Goal: Information Seeking & Learning: Learn about a topic

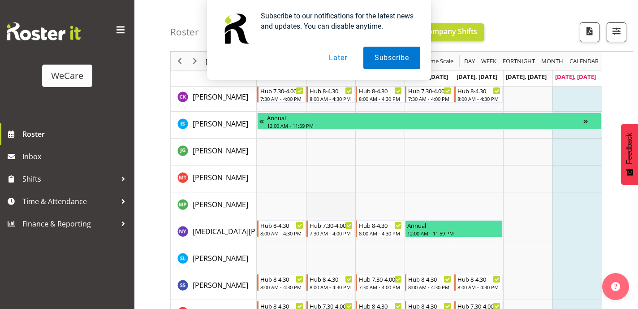
scroll to position [98, 0]
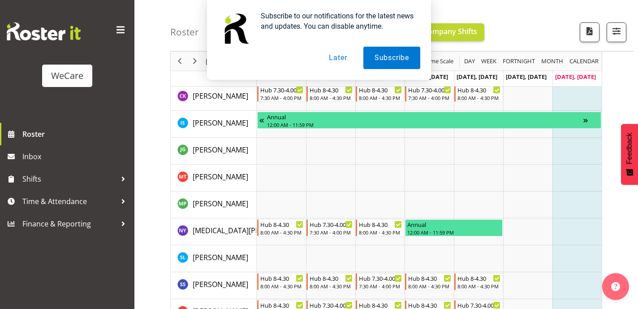
click at [341, 55] on button "Later" at bounding box center [338, 58] width 40 height 22
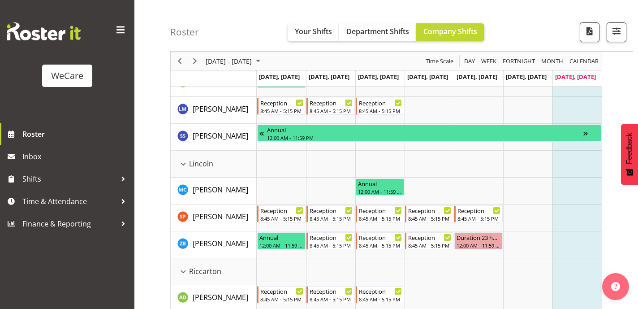
scroll to position [677, 0]
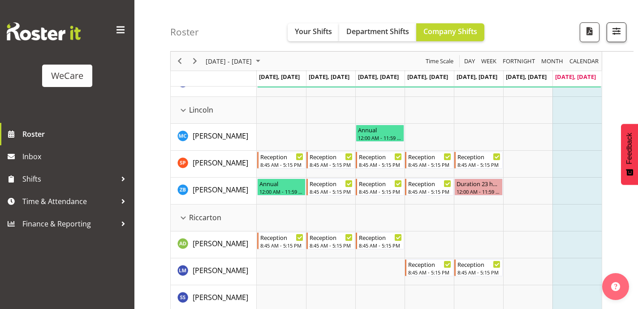
click at [610, 34] on button "button" at bounding box center [617, 32] width 20 height 20
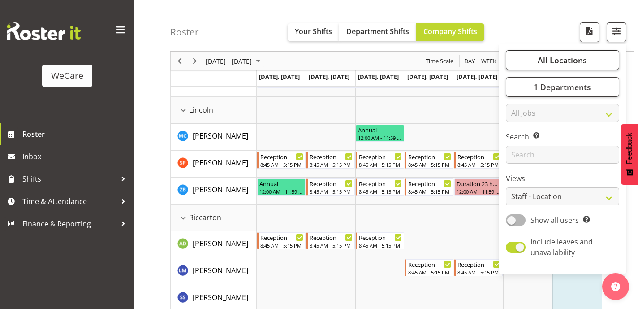
click at [598, 55] on button "All Locations" at bounding box center [562, 60] width 113 height 20
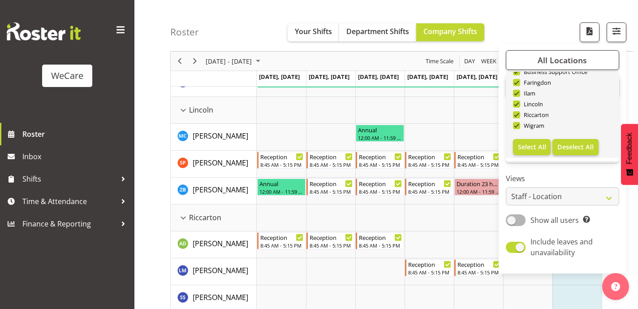
scroll to position [32, 0]
click at [572, 148] on span "Deselect All" at bounding box center [576, 147] width 36 height 9
checkbox input "false"
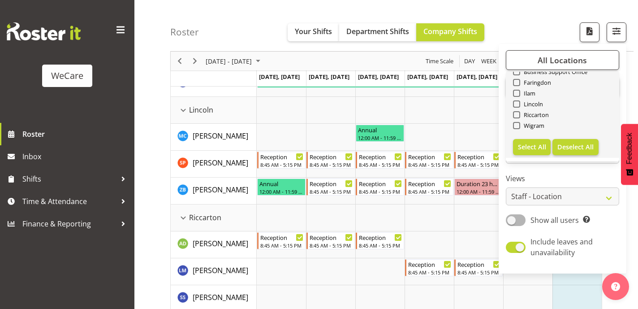
checkbox input "false"
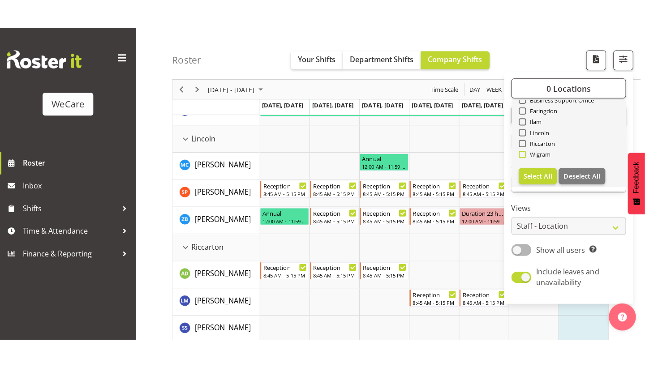
scroll to position [134, 0]
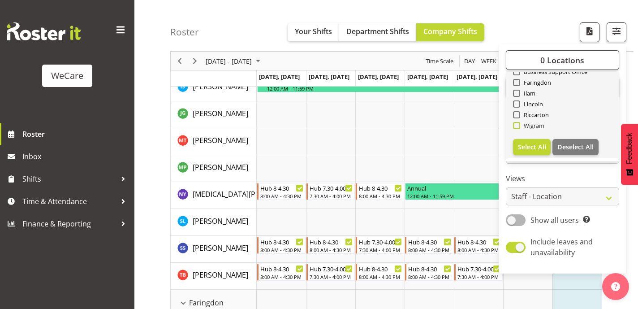
click at [529, 125] on span "Wigram" at bounding box center [532, 125] width 25 height 7
click at [519, 125] on input "Wigram" at bounding box center [516, 126] width 6 height 6
checkbox input "true"
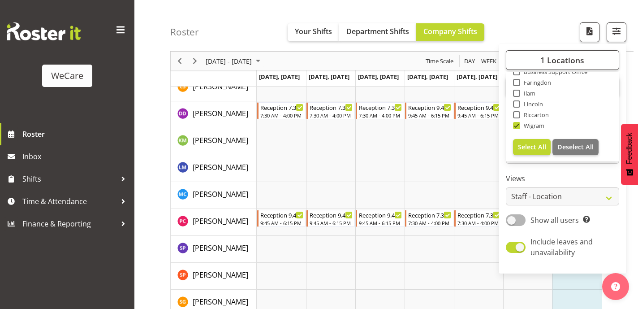
click at [521, 6] on div "Roster Your Shifts Department Shifts Company Shifts 1 Locations Clear Business …" at bounding box center [401, 26] width 463 height 52
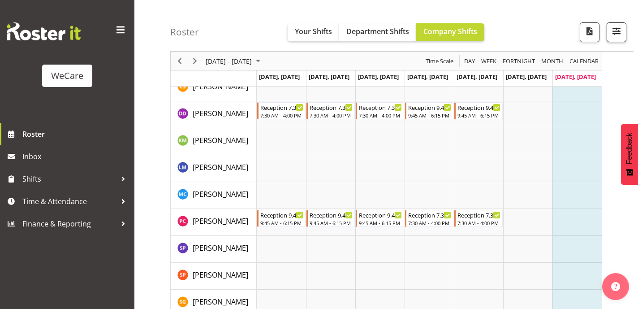
click at [618, 26] on span "button" at bounding box center [617, 31] width 12 height 12
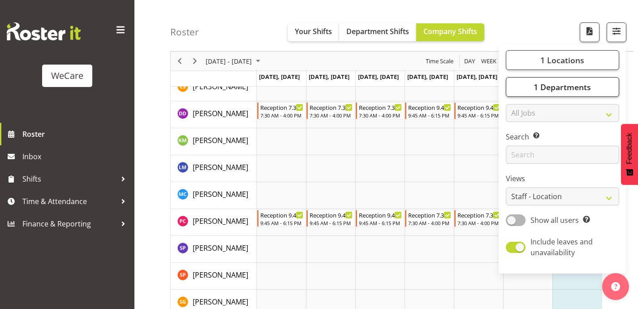
click at [562, 87] on span "1 Departments" at bounding box center [562, 87] width 57 height 11
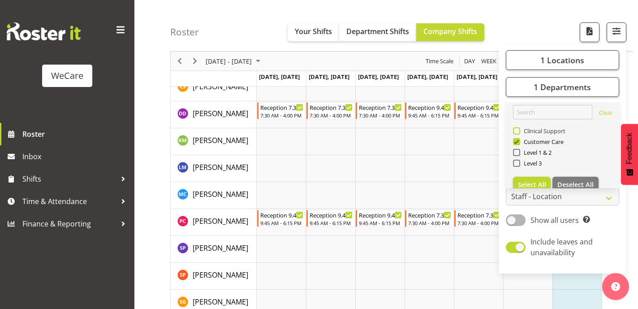
click at [536, 131] on span "Clinical Support" at bounding box center [543, 130] width 46 height 7
click at [519, 131] on input "Clinical Support" at bounding box center [516, 131] width 6 height 6
checkbox input "true"
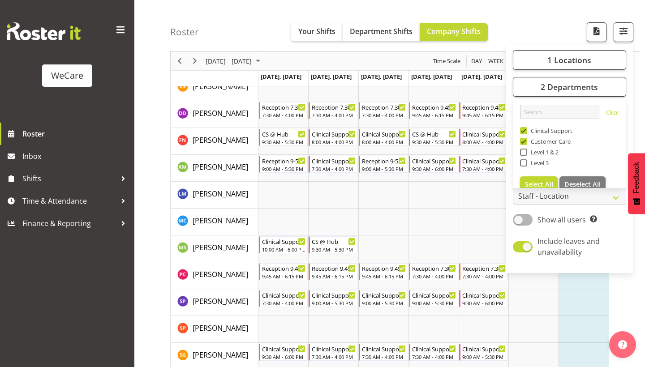
click at [511, 22] on div "Roster Your Shifts Department Shifts Company Shifts 1 Locations Clear Business …" at bounding box center [405, 26] width 471 height 52
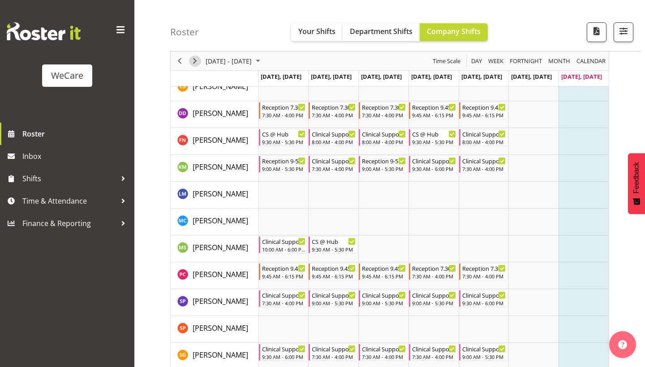
click at [199, 60] on span "Next" at bounding box center [195, 61] width 11 height 11
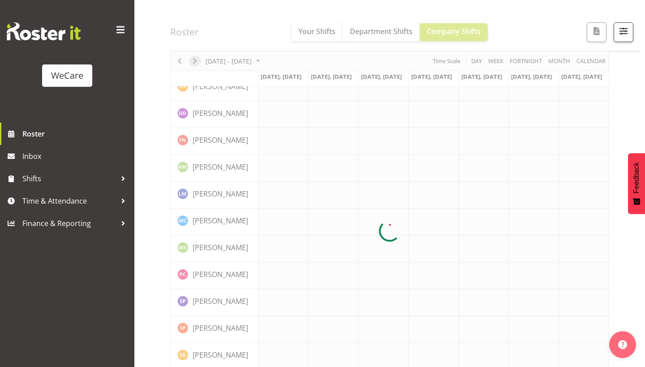
scroll to position [76, 0]
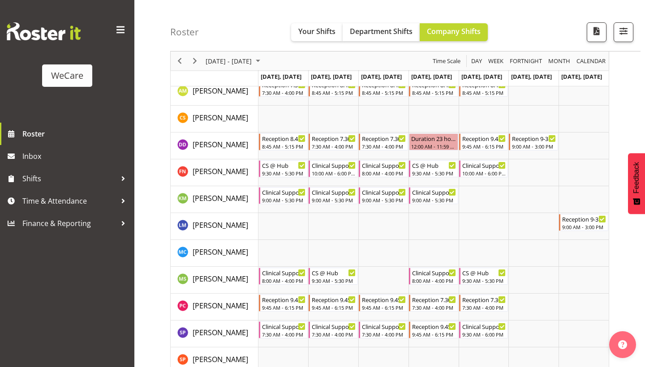
scroll to position [103, 0]
click at [196, 56] on span "Next" at bounding box center [195, 61] width 11 height 11
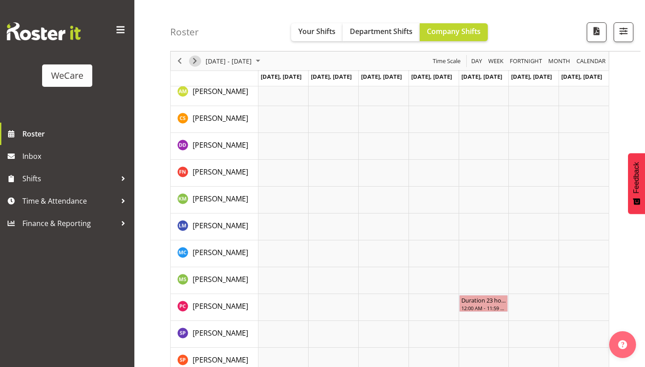
scroll to position [76, 0]
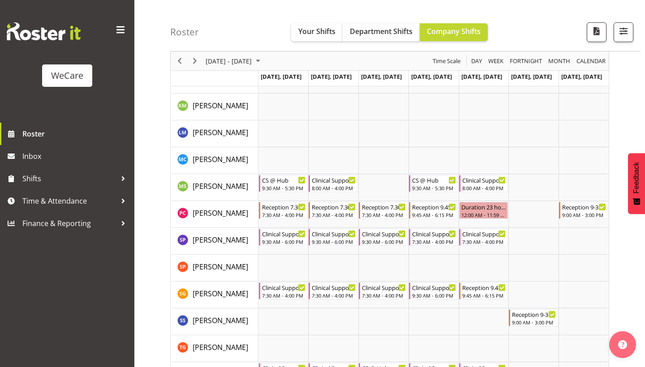
scroll to position [197, 0]
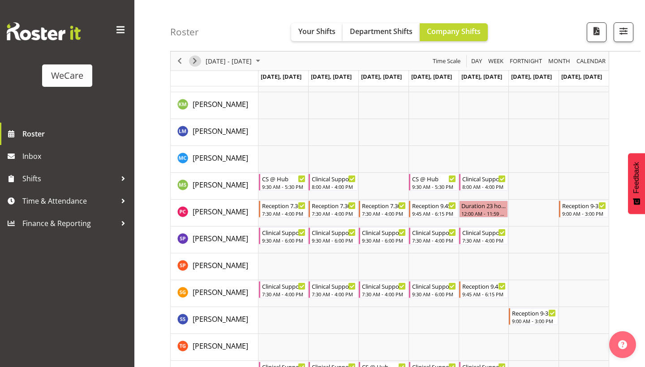
click at [190, 59] on span "Next" at bounding box center [195, 61] width 11 height 11
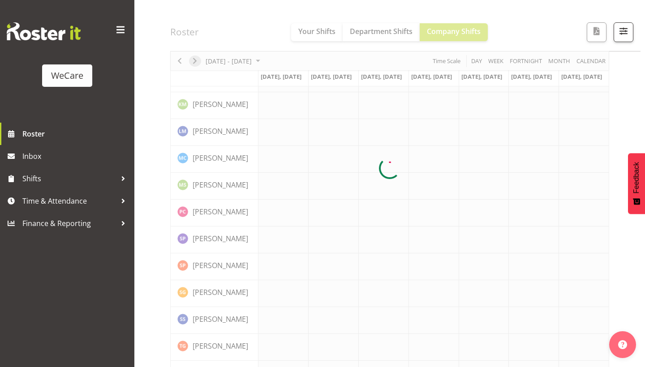
scroll to position [76, 0]
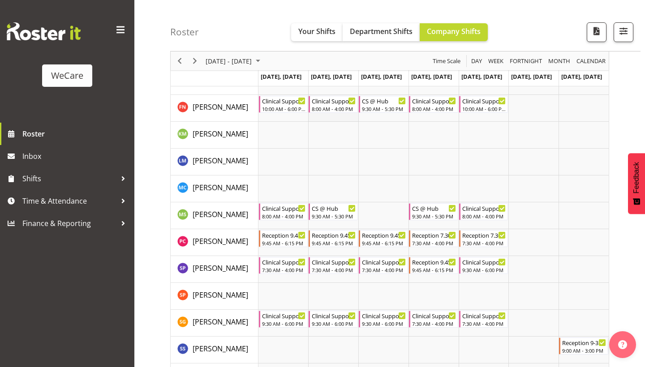
scroll to position [167, 0]
click at [198, 58] on span "Next" at bounding box center [195, 61] width 11 height 11
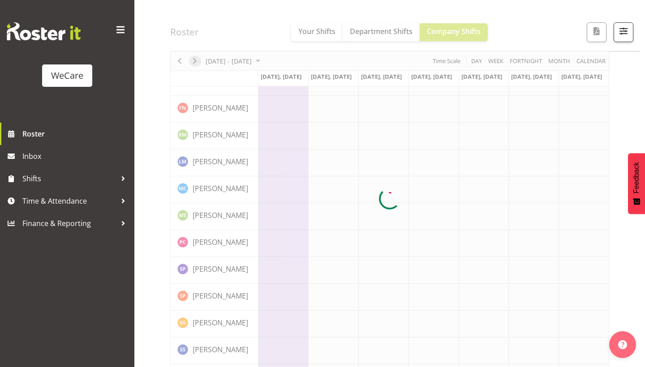
scroll to position [76, 0]
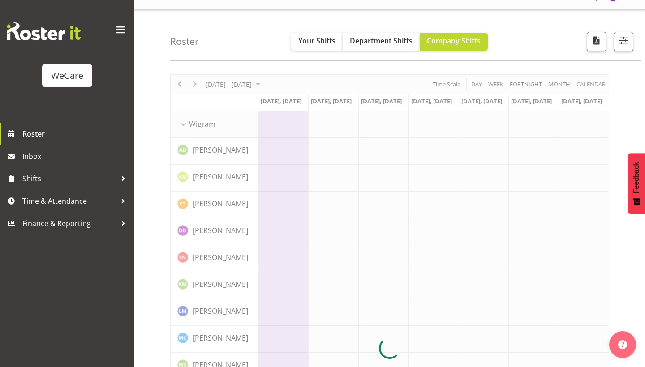
scroll to position [5, 0]
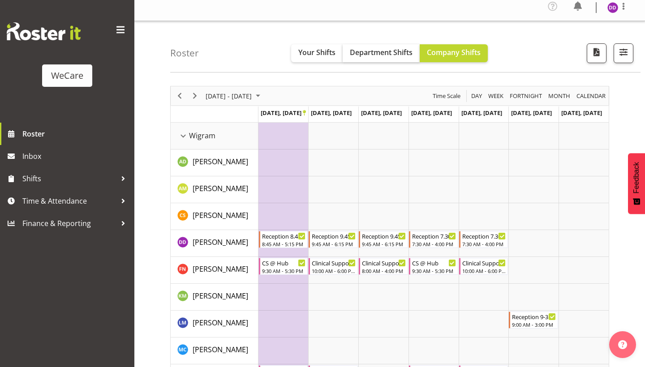
click at [381, 48] on button "Department Shifts" at bounding box center [381, 53] width 77 height 18
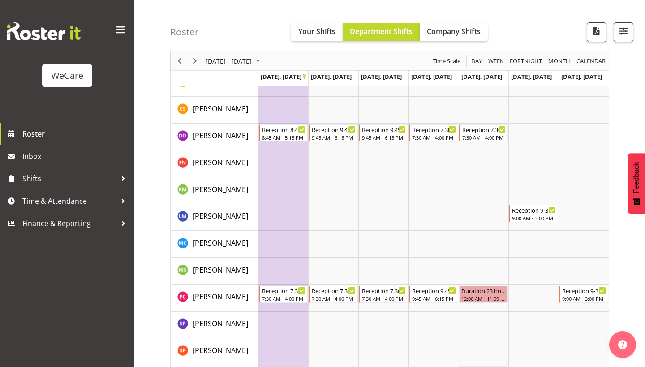
scroll to position [107, 0]
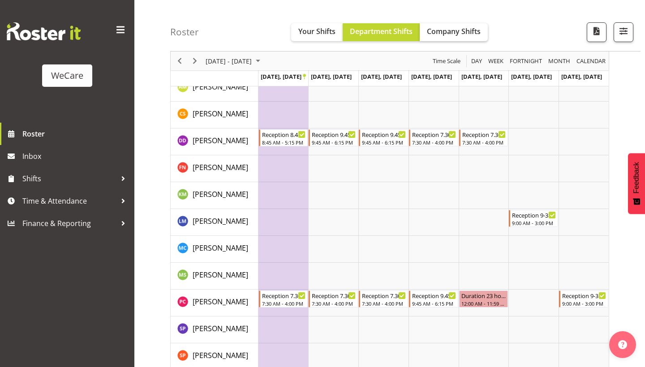
click at [465, 23] on button "Company Shifts" at bounding box center [454, 32] width 68 height 18
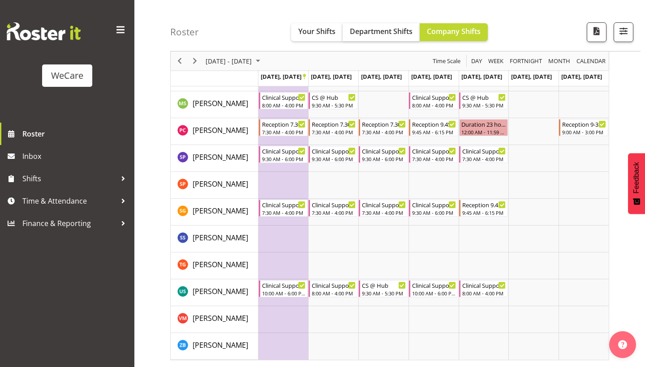
scroll to position [279, 0]
click at [409, 34] on span "Department Shifts" at bounding box center [381, 31] width 63 height 10
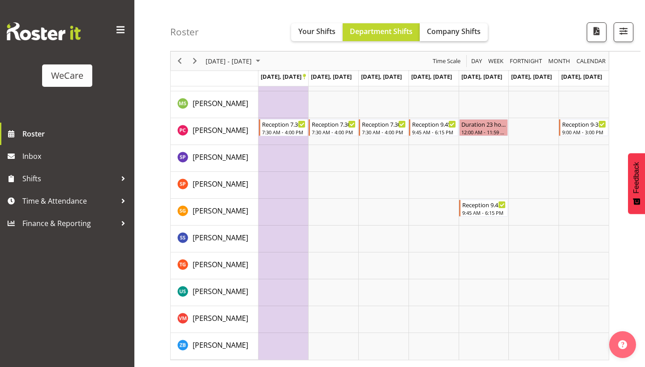
scroll to position [279, 0]
click at [452, 25] on button "Company Shifts" at bounding box center [454, 32] width 68 height 18
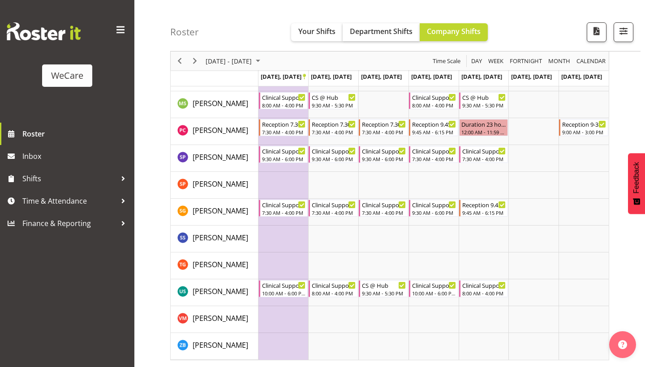
click at [364, 35] on span "Department Shifts" at bounding box center [381, 31] width 63 height 10
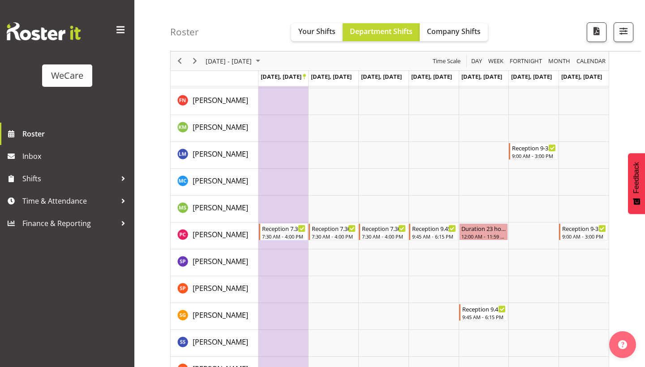
scroll to position [175, 0]
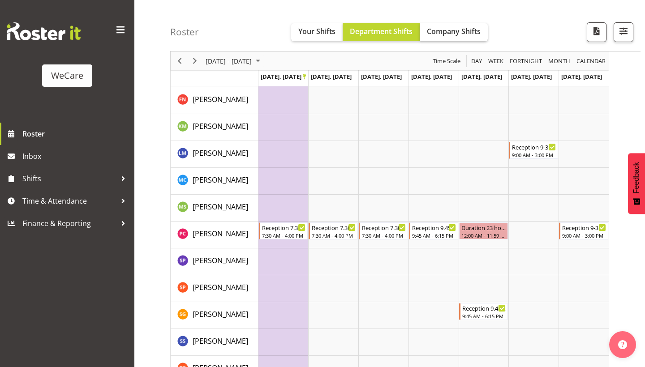
click at [446, 35] on span "Company Shifts" at bounding box center [454, 31] width 54 height 10
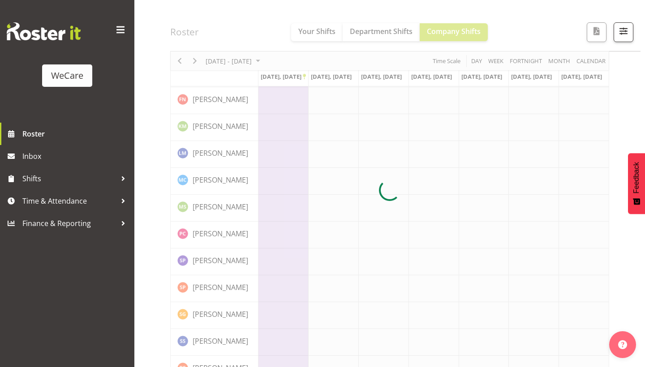
click at [255, 2] on div at bounding box center [389, 190] width 439 height 548
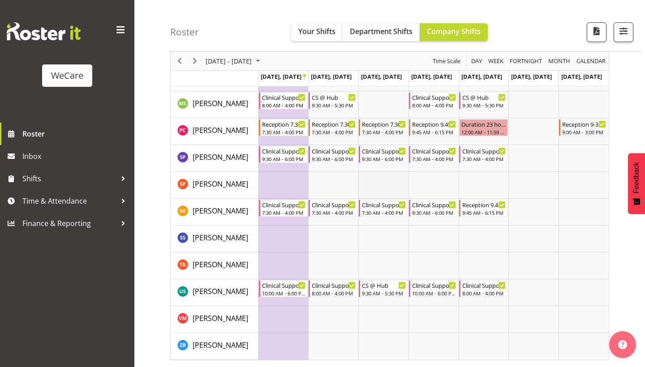
scroll to position [279, 0]
click at [201, 62] on button "Next" at bounding box center [195, 61] width 12 height 11
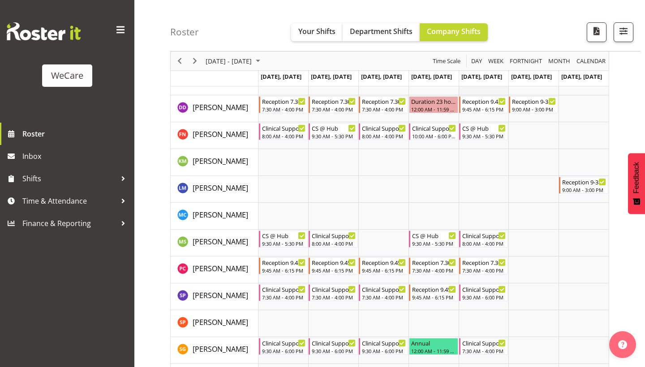
scroll to position [140, 0]
click at [198, 63] on span "Next" at bounding box center [195, 61] width 11 height 11
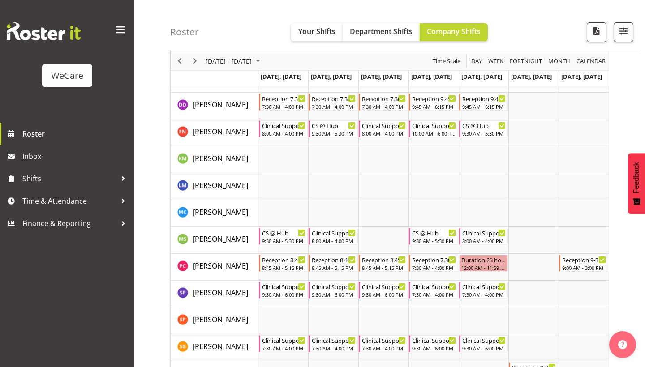
scroll to position [143, 0]
click at [285, 1] on div "Roster Your Shifts Department Shifts Company Shifts 1 Locations Clear Business …" at bounding box center [405, 26] width 471 height 52
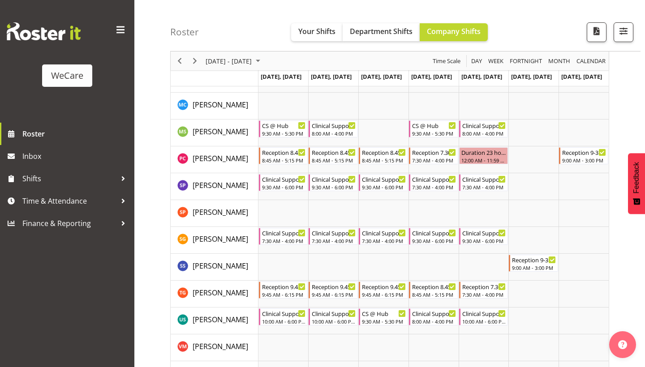
scroll to position [258, 0]
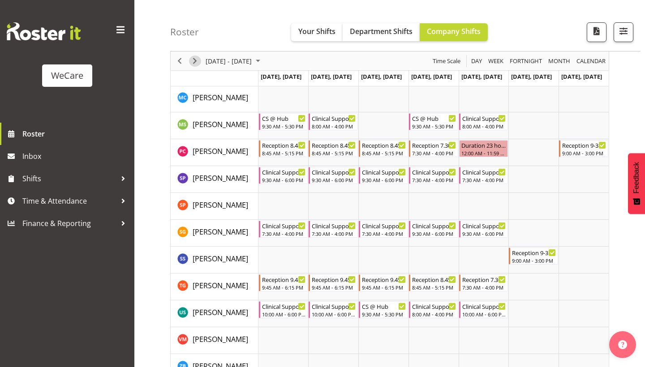
click at [196, 56] on span "Next" at bounding box center [195, 61] width 11 height 11
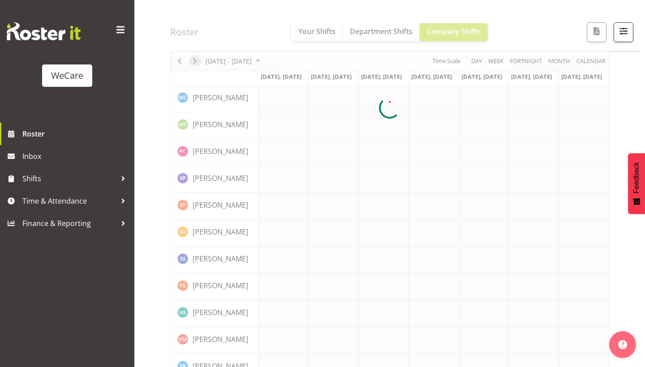
scroll to position [76, 0]
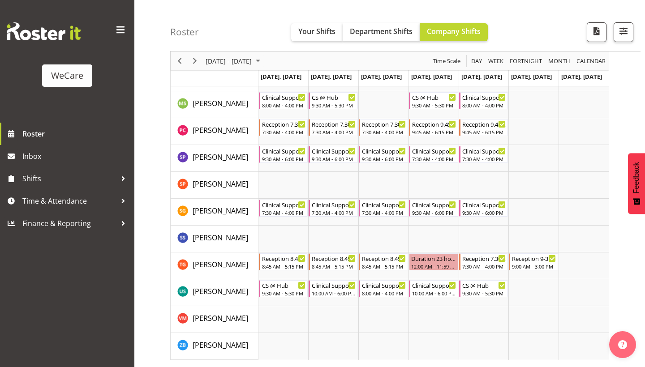
scroll to position [279, 0]
click at [199, 61] on span "Next" at bounding box center [195, 61] width 11 height 11
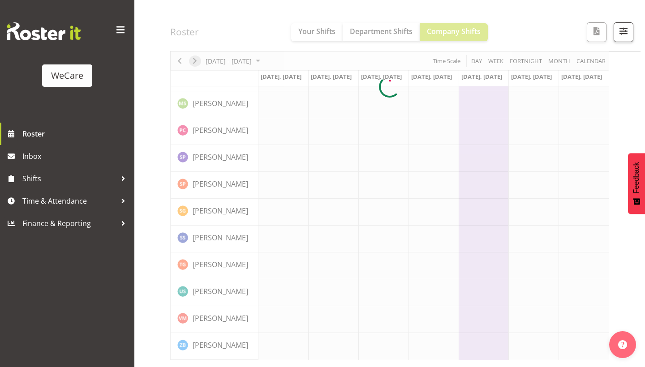
scroll to position [76, 0]
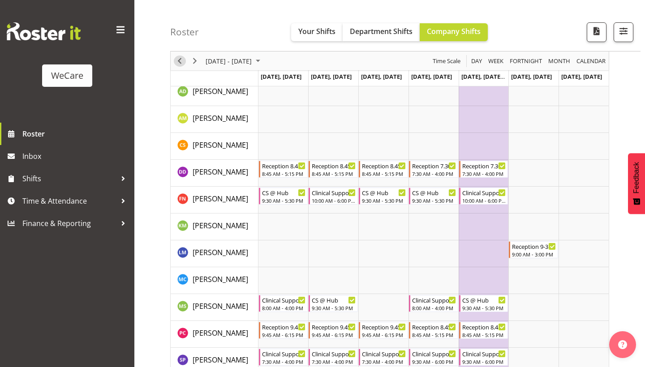
click at [181, 59] on span "Previous" at bounding box center [179, 61] width 11 height 11
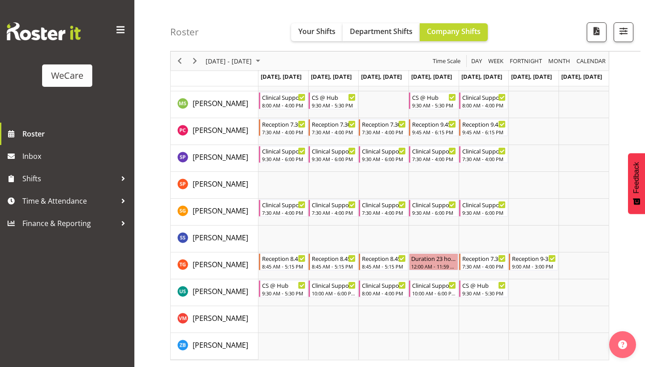
scroll to position [279, 0]
click at [195, 57] on span "Next" at bounding box center [195, 61] width 11 height 11
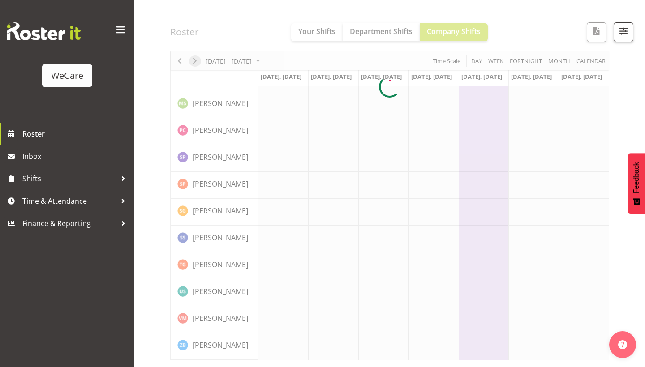
scroll to position [76, 0]
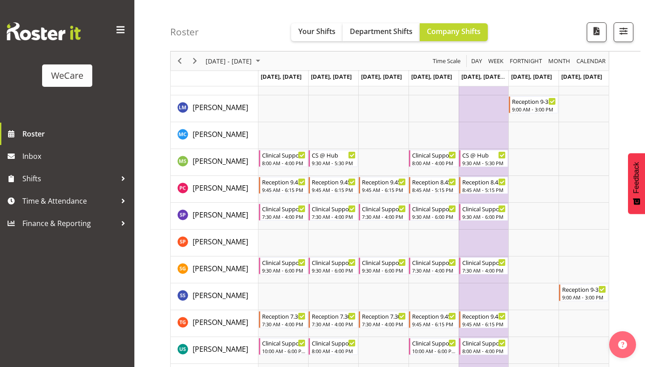
scroll to position [222, 0]
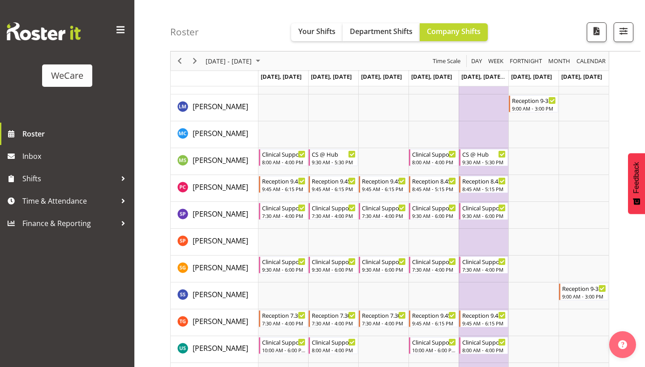
click at [277, 5] on div "Roster Your Shifts Department Shifts Company Shifts 1 Locations Clear Business …" at bounding box center [405, 26] width 471 height 52
click at [270, 13] on div "Roster Your Shifts Department Shifts Company Shifts 1 Locations Clear Business …" at bounding box center [405, 26] width 471 height 52
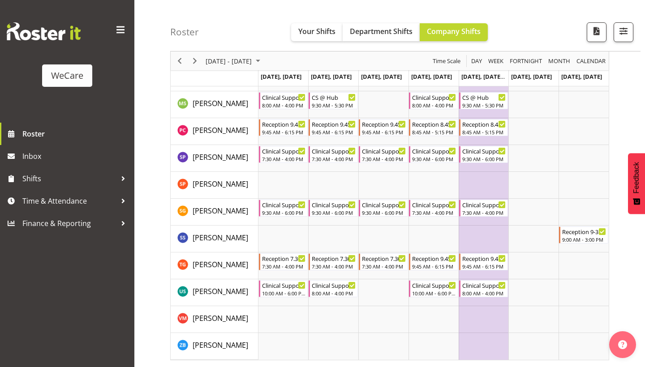
scroll to position [279, 0]
click at [195, 63] on span "Next" at bounding box center [195, 61] width 11 height 11
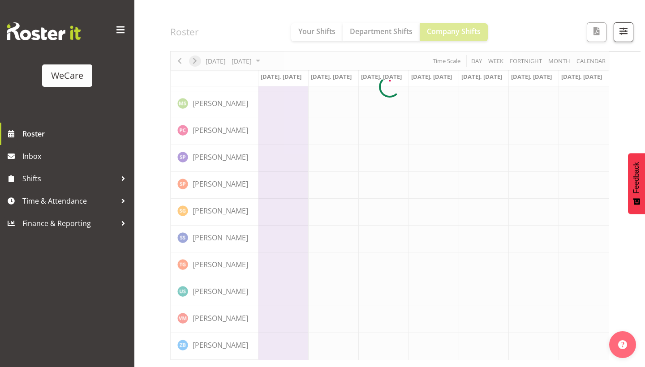
scroll to position [76, 0]
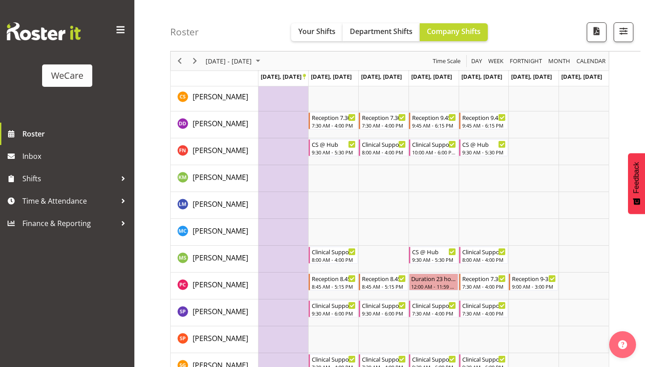
scroll to position [121, 0]
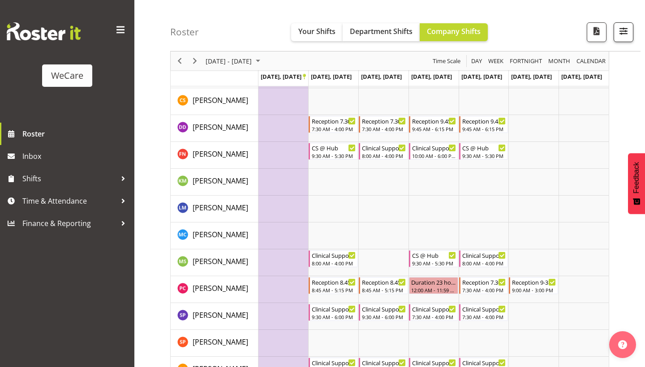
click at [624, 28] on span "button" at bounding box center [624, 31] width 12 height 12
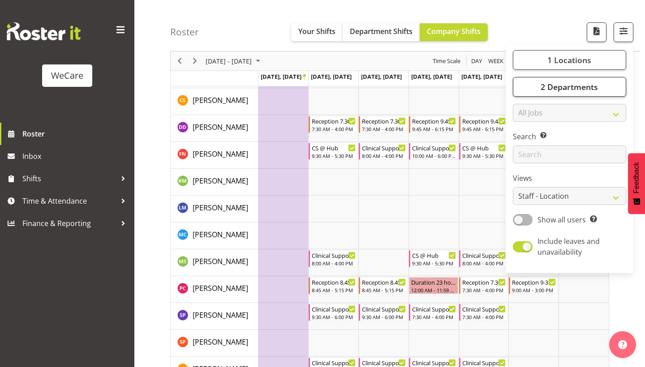
click at [566, 89] on span "2 Departments" at bounding box center [569, 87] width 57 height 11
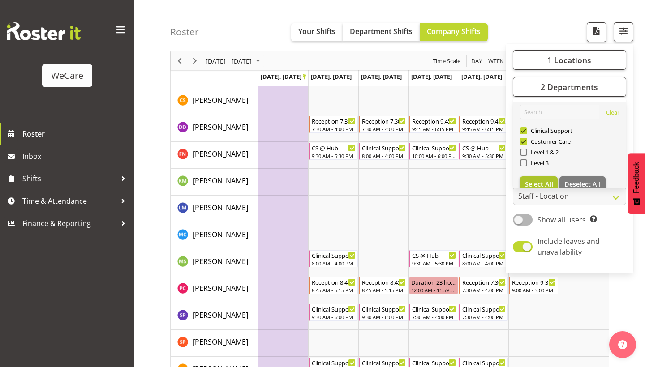
click at [536, 179] on button "Select All" at bounding box center [539, 185] width 38 height 16
checkbox input "true"
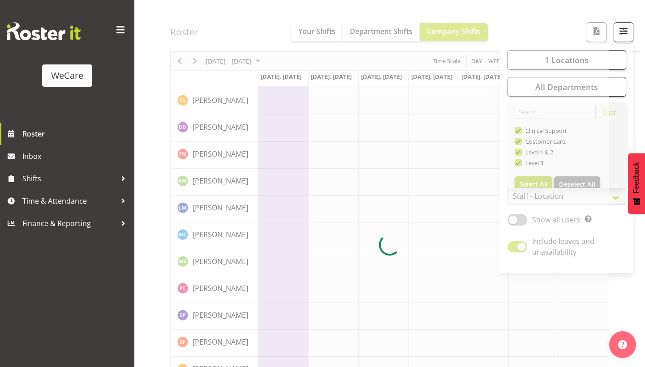
scroll to position [76, 0]
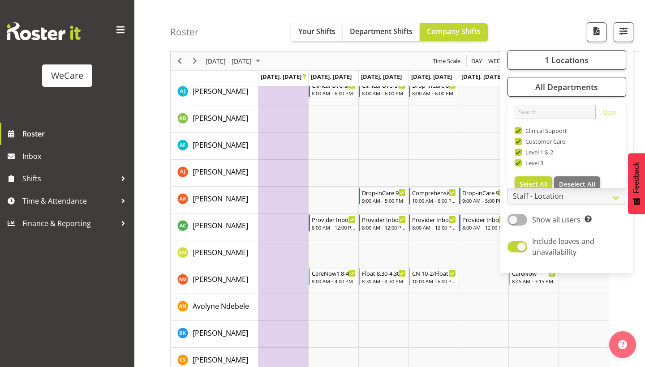
click at [519, 27] on div "Roster Your Shifts Department Shifts Company Shifts 1 Locations Clear Business …" at bounding box center [405, 26] width 471 height 52
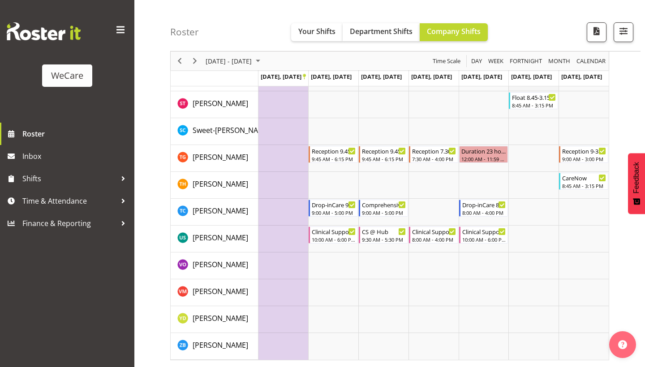
scroll to position [1220, 0]
click at [627, 32] on span "button" at bounding box center [624, 31] width 12 height 12
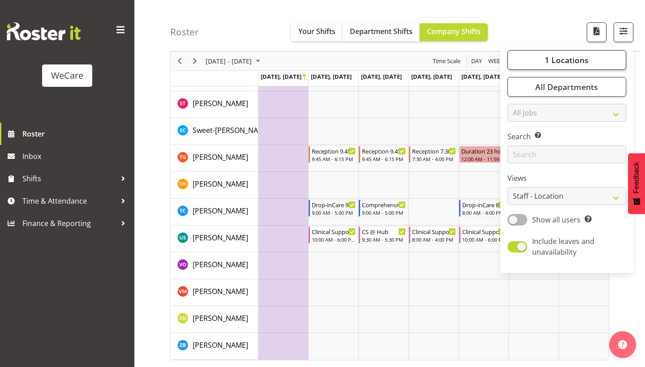
click at [560, 58] on span "1 Locations" at bounding box center [567, 60] width 44 height 11
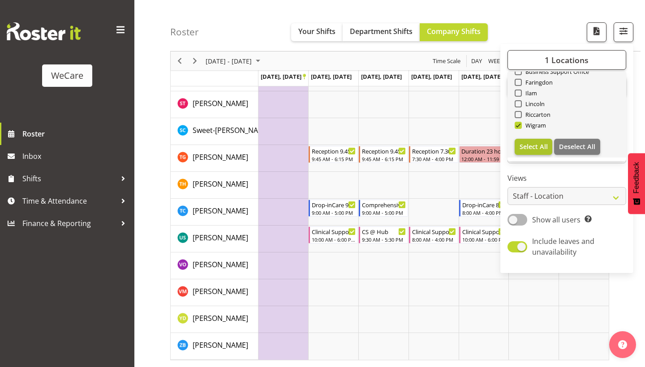
click at [532, 146] on span "Select All" at bounding box center [534, 147] width 28 height 9
checkbox input "true"
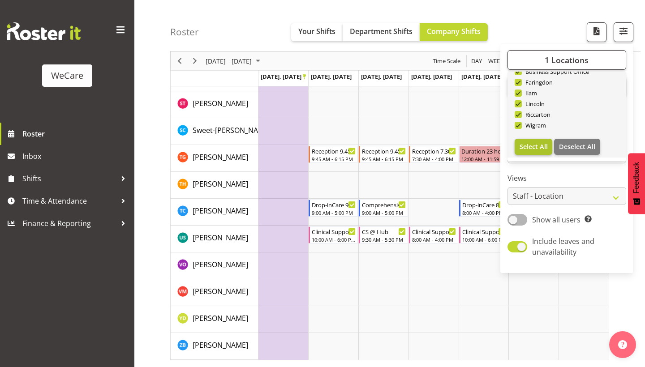
checkbox input "true"
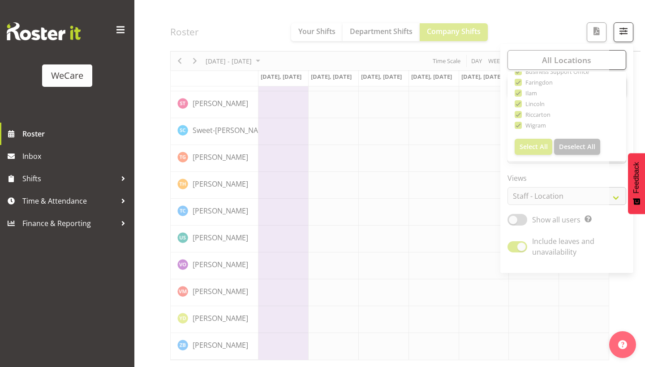
scroll to position [76, 0]
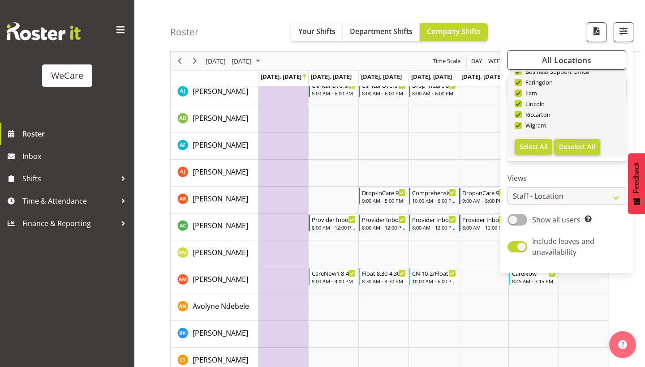
click at [571, 145] on span "Deselect All" at bounding box center [577, 147] width 36 height 9
checkbox input "false"
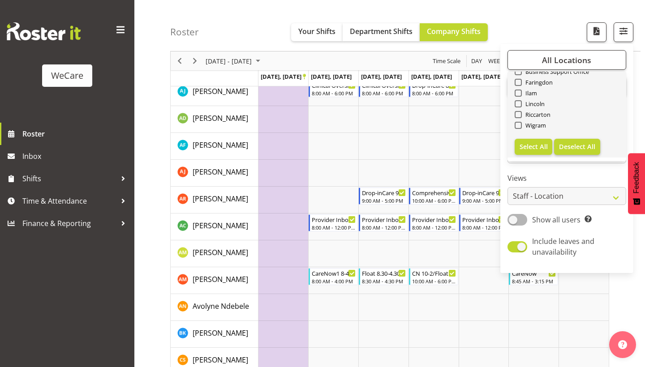
checkbox input "false"
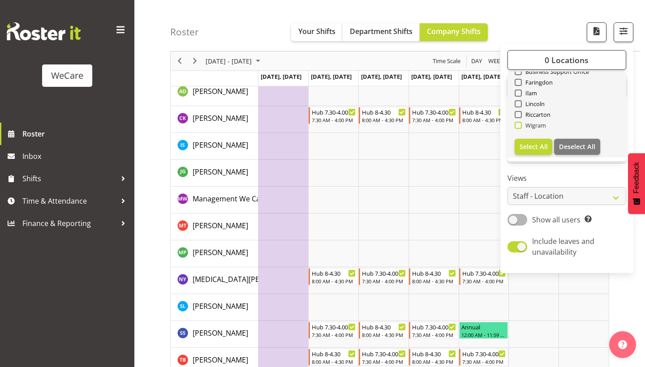
click at [545, 126] on span "Wigram" at bounding box center [534, 125] width 25 height 7
click at [521, 126] on input "Wigram" at bounding box center [518, 126] width 6 height 6
checkbox input "true"
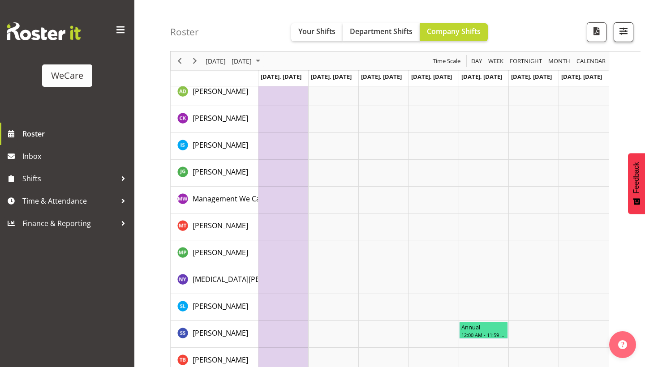
click at [618, 34] on span "button" at bounding box center [624, 31] width 12 height 12
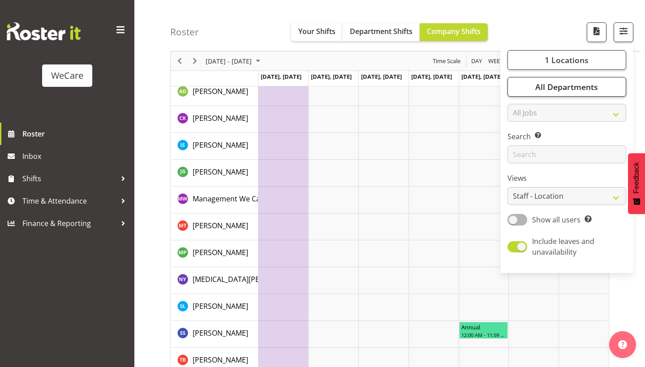
click at [567, 95] on button "All Departments" at bounding box center [567, 87] width 119 height 20
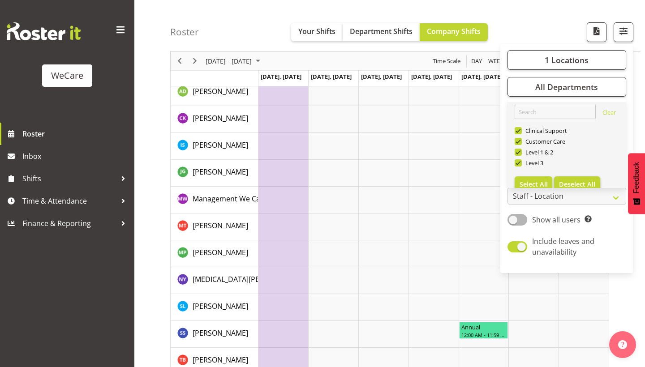
click at [566, 182] on span "Deselect All" at bounding box center [577, 184] width 36 height 9
checkbox input "false"
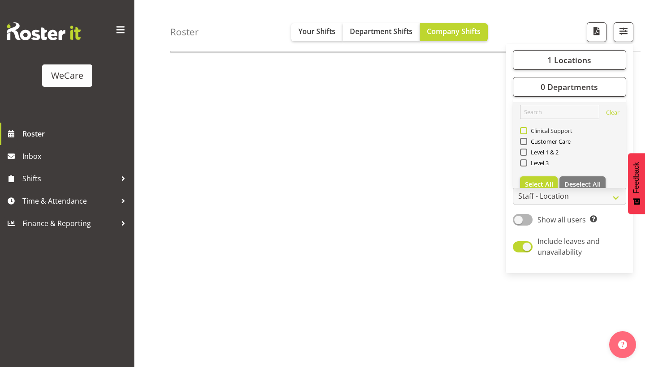
click at [540, 127] on span "Clinical Support" at bounding box center [550, 130] width 46 height 7
click at [526, 128] on input "Clinical Support" at bounding box center [523, 131] width 6 height 6
checkbox input "true"
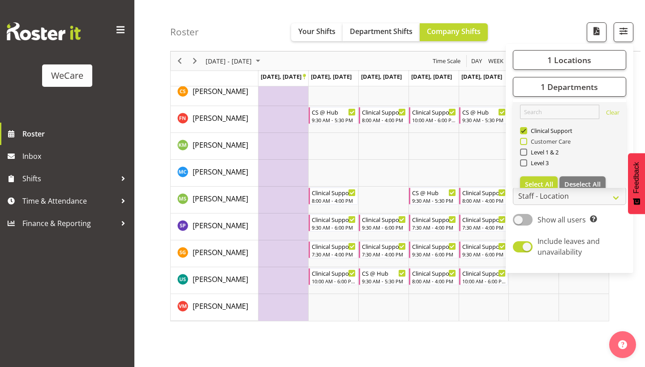
click at [540, 142] on span "Customer Care" at bounding box center [549, 141] width 44 height 7
click at [526, 142] on input "Customer Care" at bounding box center [523, 142] width 6 height 6
checkbox input "true"
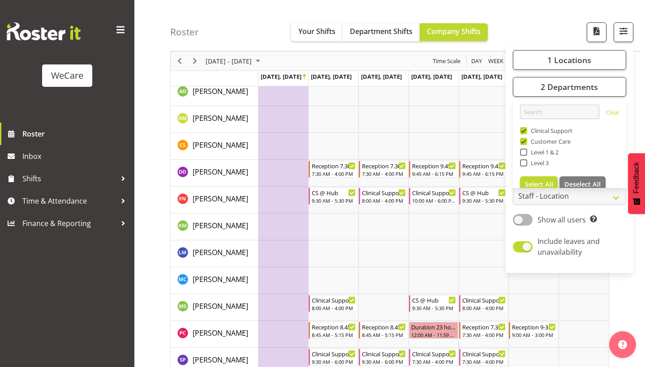
click at [542, 3] on div "Roster Your Shifts Department Shifts Company Shifts 1 Locations Clear Business …" at bounding box center [405, 26] width 471 height 52
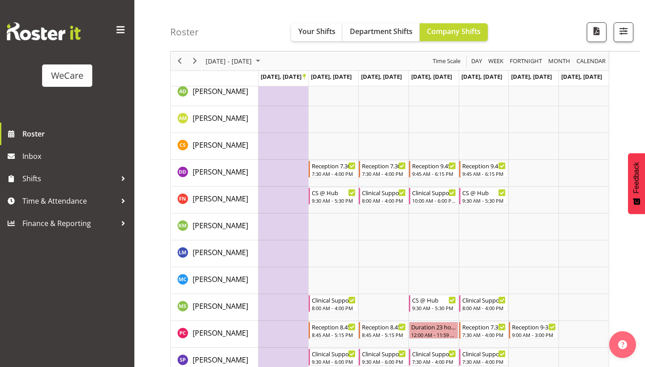
scroll to position [84, 0]
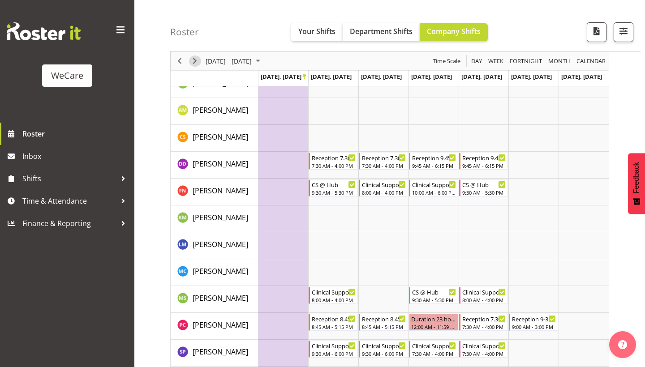
click at [196, 61] on span "Next" at bounding box center [195, 61] width 11 height 11
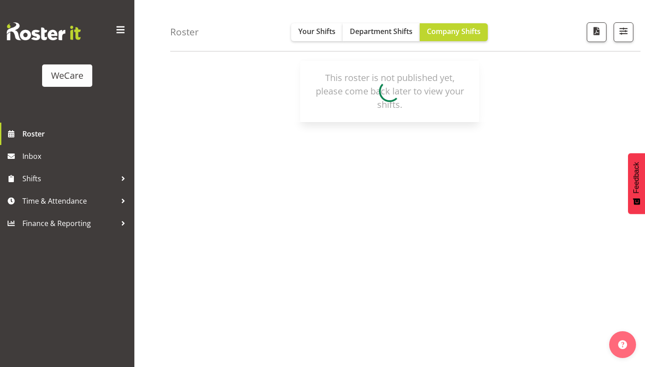
scroll to position [76, 0]
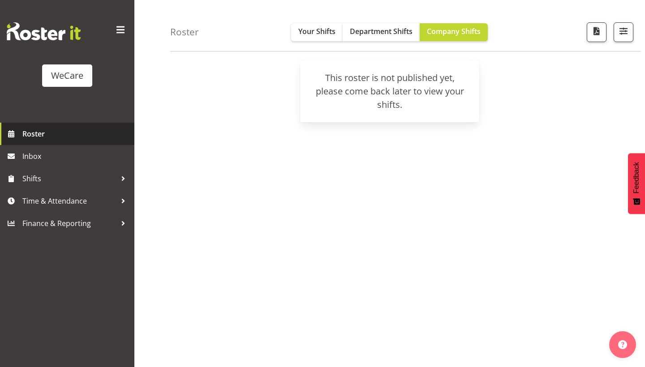
click at [37, 136] on span "Roster" at bounding box center [76, 133] width 108 height 13
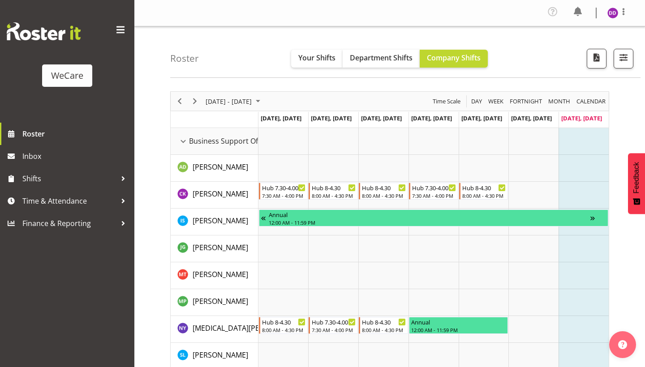
click at [213, 99] on span "[DATE] - [DATE]" at bounding box center [229, 101] width 48 height 11
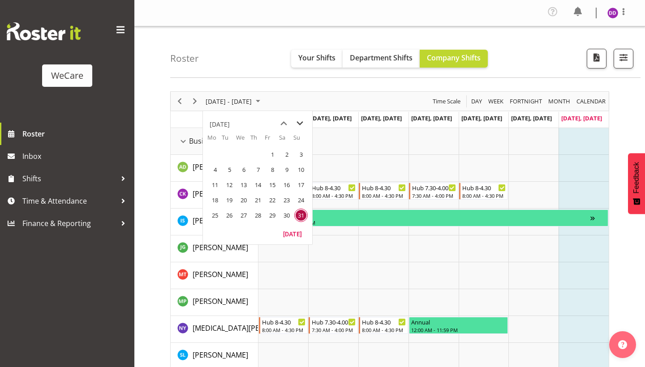
click at [301, 118] on span "next month" at bounding box center [300, 124] width 16 height 16
click at [282, 118] on span "previous month" at bounding box center [284, 124] width 16 height 16
click at [255, 216] on span "30" at bounding box center [257, 215] width 13 height 13
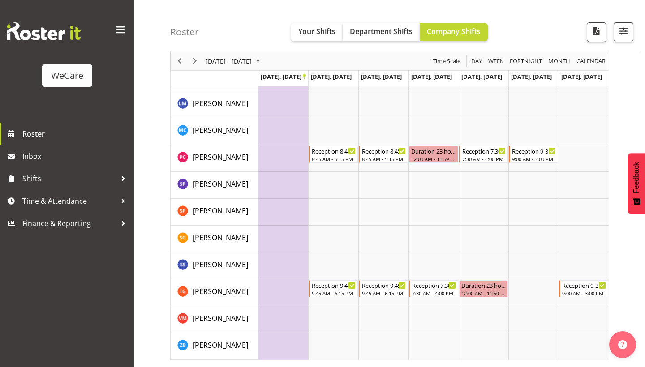
scroll to position [1059, 0]
click at [621, 36] on span "button" at bounding box center [624, 31] width 12 height 12
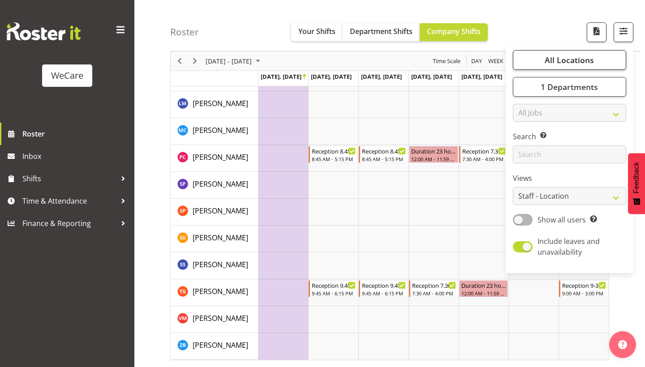
click at [584, 57] on span "All Locations" at bounding box center [569, 60] width 49 height 11
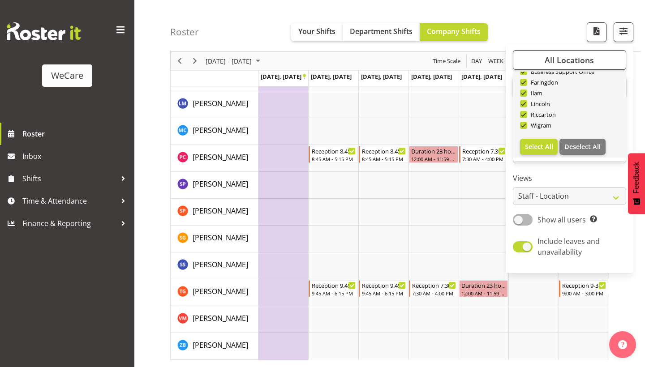
scroll to position [32, 0]
click at [575, 148] on span "Deselect All" at bounding box center [583, 147] width 36 height 9
checkbox input "false"
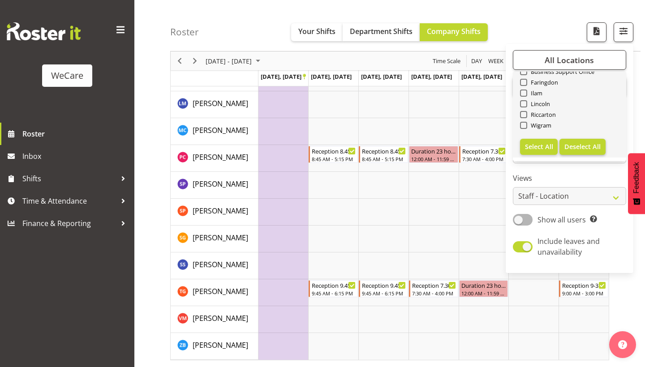
checkbox input "false"
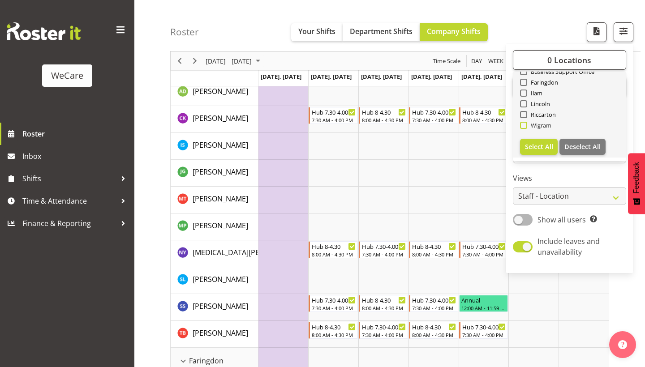
click at [543, 124] on span "Wigram" at bounding box center [539, 125] width 25 height 7
click at [526, 124] on input "Wigram" at bounding box center [523, 126] width 6 height 6
checkbox input "true"
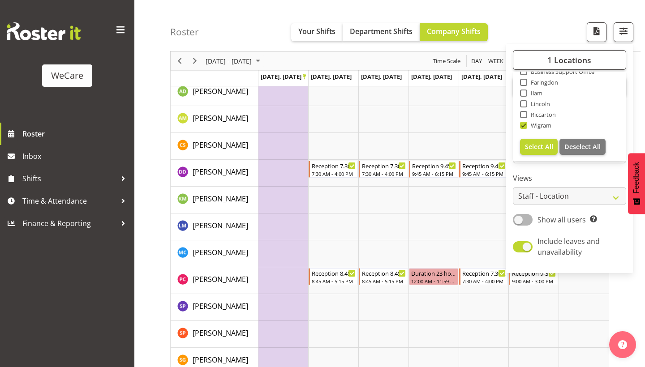
click at [514, 9] on div "Roster Your Shifts Department Shifts Company Shifts 1 Locations Clear Business …" at bounding box center [405, 26] width 471 height 52
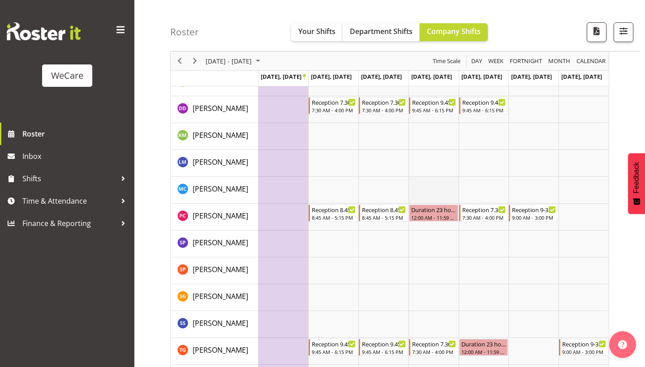
scroll to position [138, 0]
click at [622, 34] on span "button" at bounding box center [624, 31] width 12 height 12
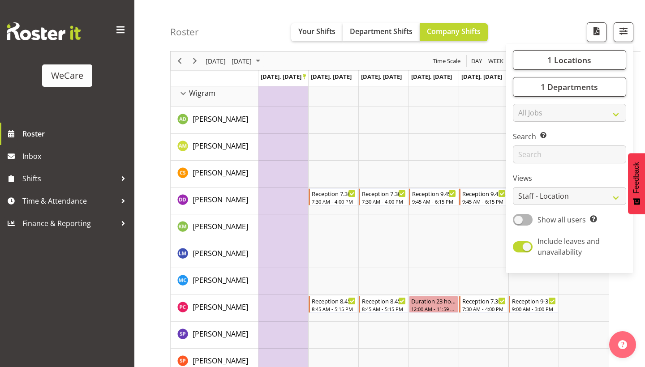
scroll to position [44, 0]
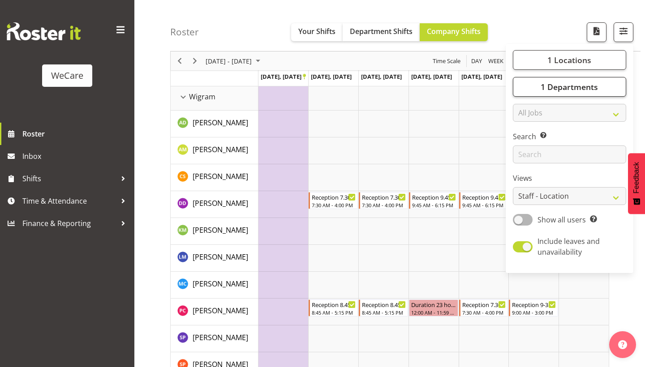
click at [553, 94] on button "1 Departments" at bounding box center [569, 87] width 113 height 20
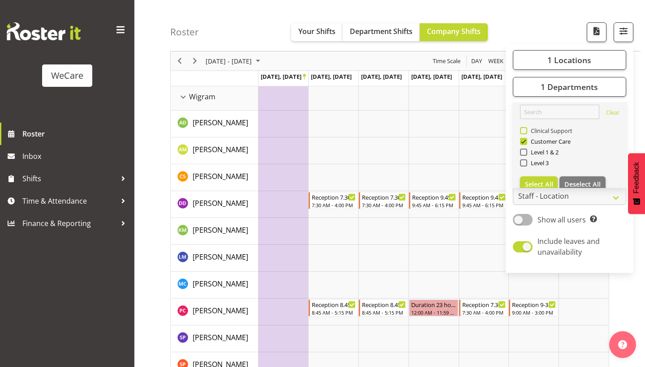
click at [548, 129] on span "Clinical Support" at bounding box center [550, 130] width 46 height 7
click at [526, 129] on input "Clinical Support" at bounding box center [523, 131] width 6 height 6
checkbox input "true"
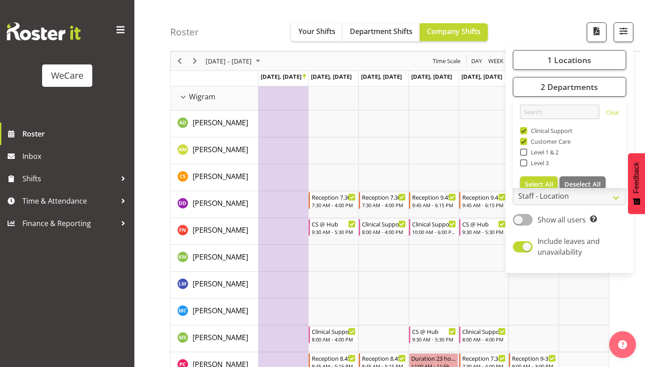
click at [527, 10] on div "Roster Your Shifts Department Shifts Company Shifts 1 Locations Clear Business …" at bounding box center [405, 26] width 471 height 52
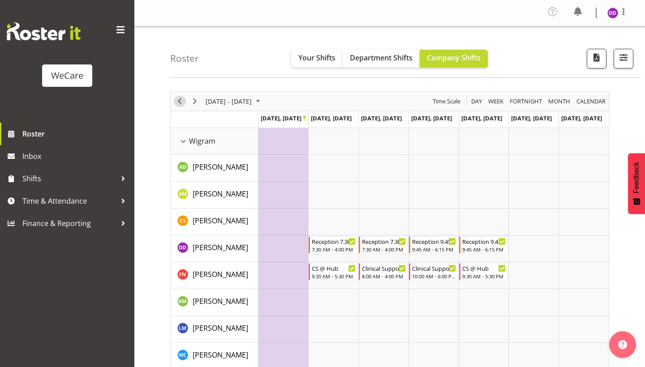
click at [178, 100] on span "Previous" at bounding box center [179, 101] width 11 height 11
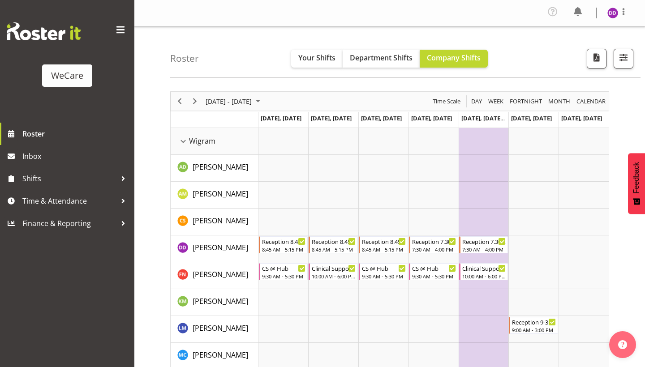
click at [255, 108] on div "[DATE] - [DATE]" at bounding box center [234, 101] width 63 height 19
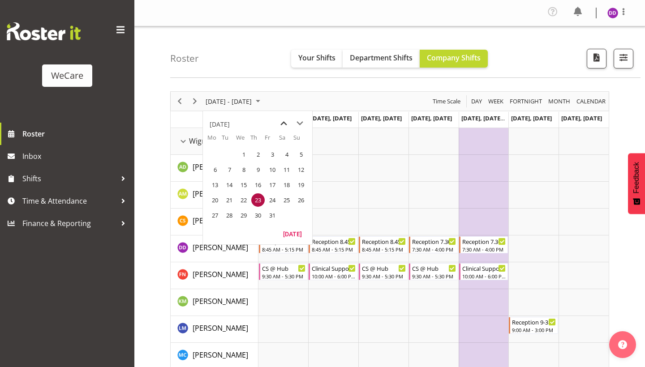
click at [288, 123] on span "previous month" at bounding box center [284, 124] width 16 height 16
click at [311, 123] on div "August 2025" at bounding box center [257, 122] width 109 height 22
click at [303, 123] on span "next month" at bounding box center [300, 124] width 16 height 16
click at [211, 154] on span "1" at bounding box center [214, 154] width 13 height 13
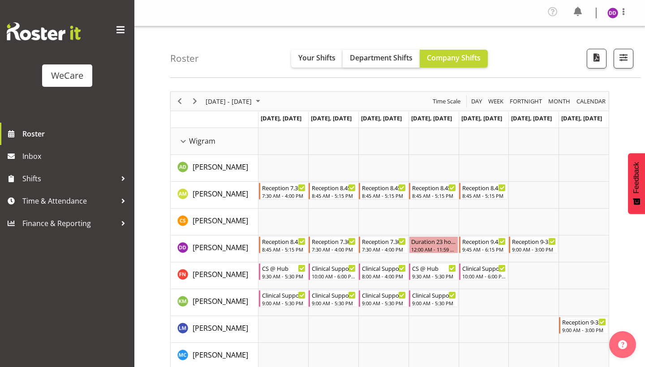
click at [383, 51] on button "Department Shifts" at bounding box center [381, 59] width 77 height 18
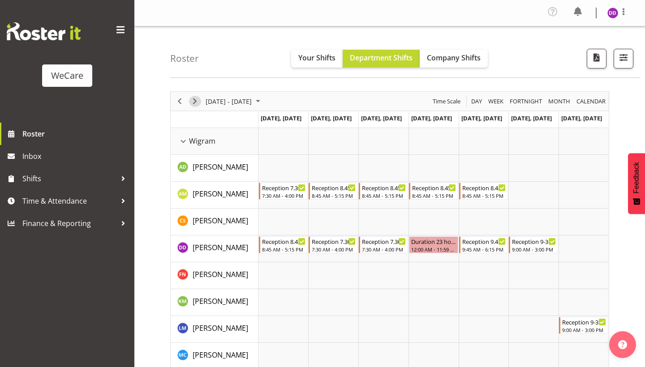
click at [193, 103] on span "Next" at bounding box center [195, 101] width 11 height 11
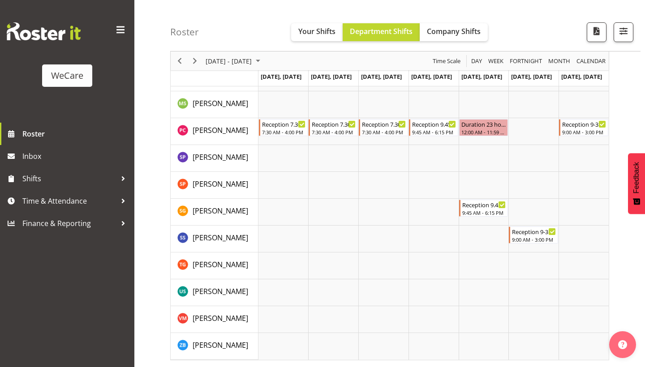
scroll to position [279, 0]
click at [199, 56] on span "Next" at bounding box center [195, 61] width 11 height 11
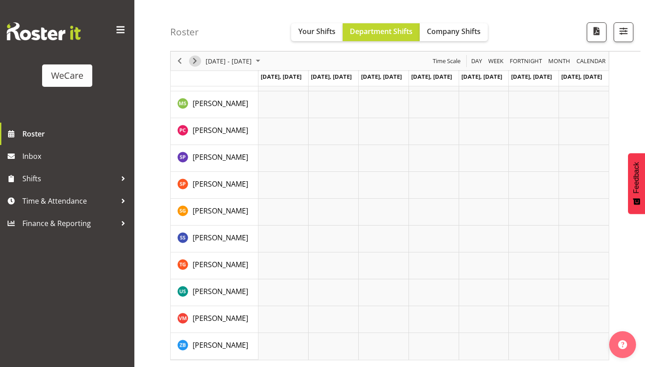
scroll to position [76, 0]
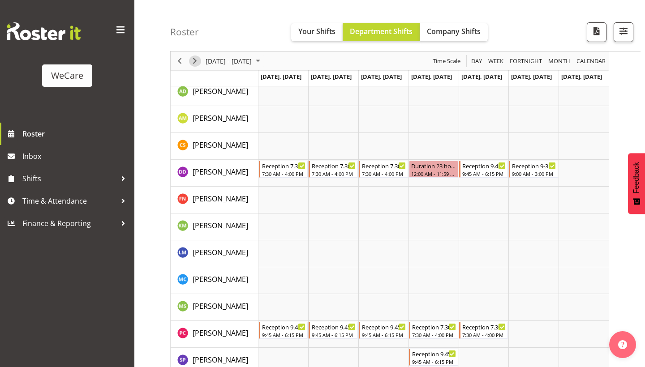
click at [194, 59] on span "Next" at bounding box center [195, 61] width 11 height 11
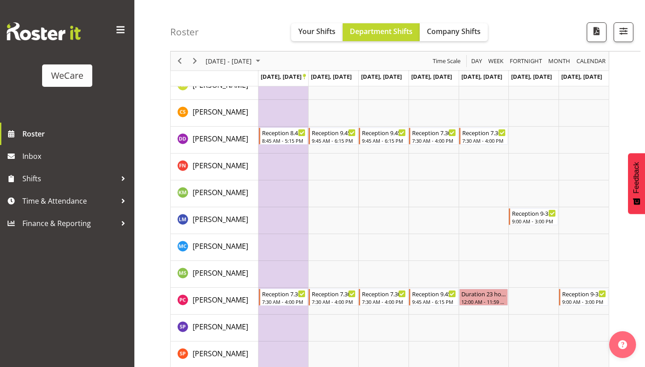
scroll to position [121, 0]
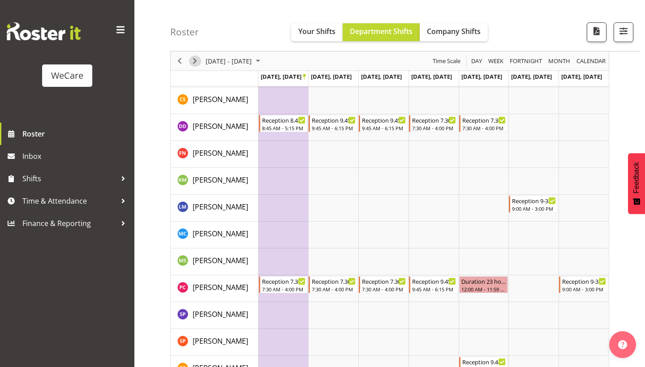
click at [195, 65] on span "Next" at bounding box center [195, 61] width 11 height 11
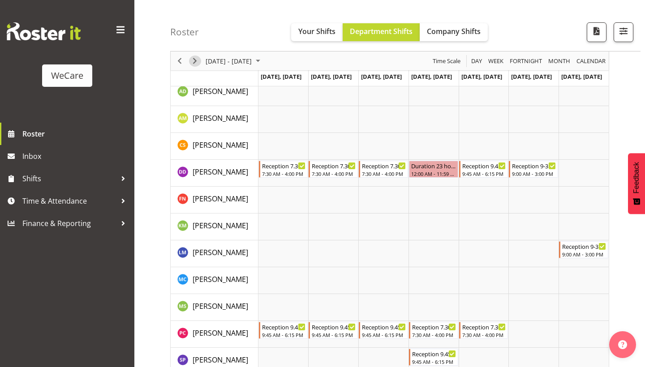
click at [196, 60] on span "Next" at bounding box center [195, 61] width 11 height 11
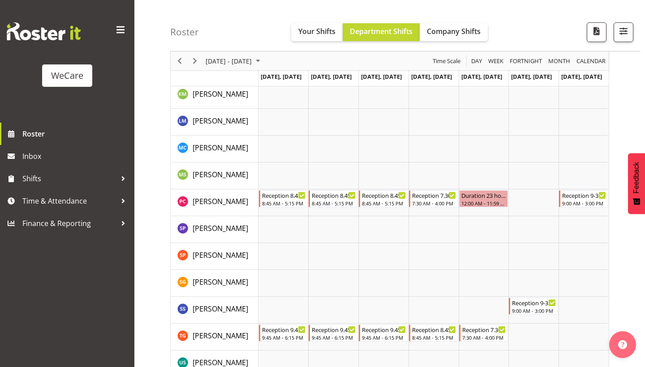
scroll to position [212, 0]
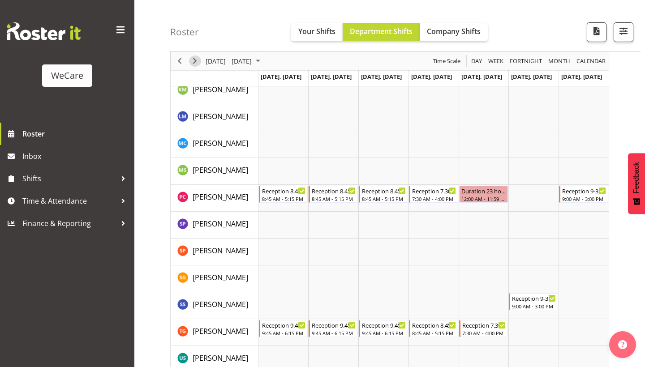
click at [199, 64] on span "Next" at bounding box center [195, 61] width 11 height 11
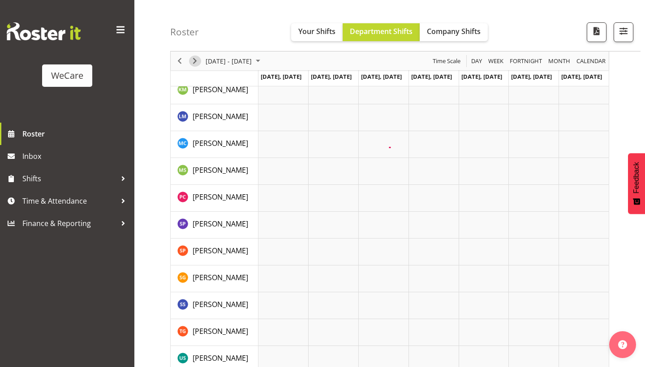
scroll to position [76, 0]
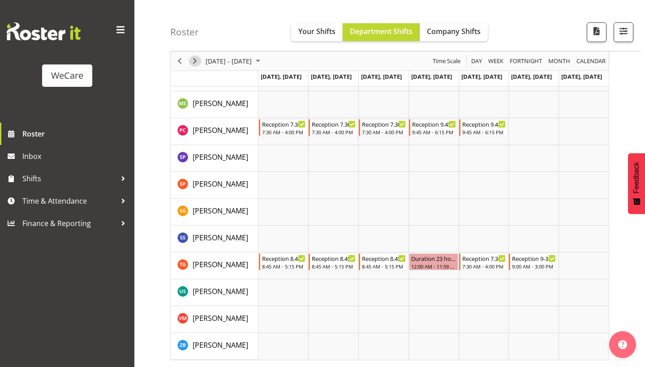
scroll to position [279, 0]
click at [199, 64] on span "Next" at bounding box center [195, 61] width 11 height 11
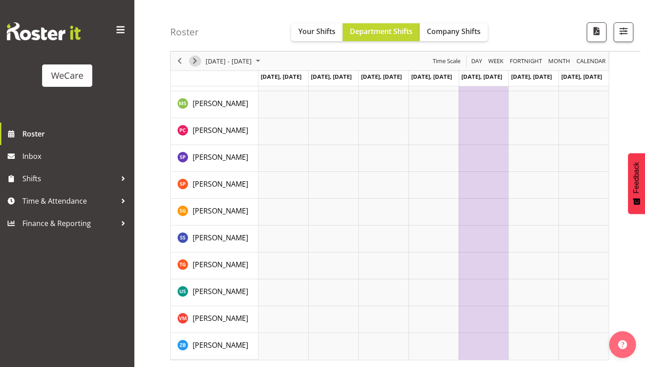
scroll to position [76, 0]
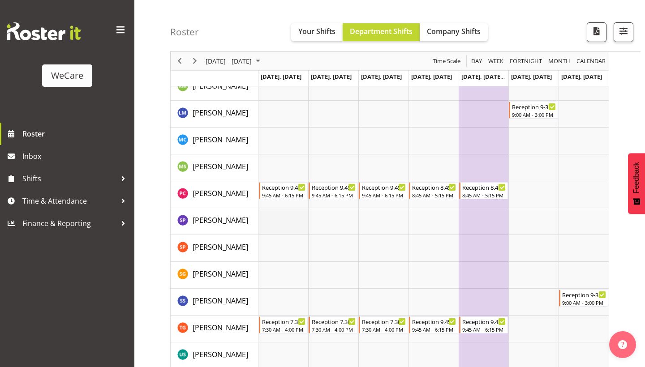
scroll to position [204, 0]
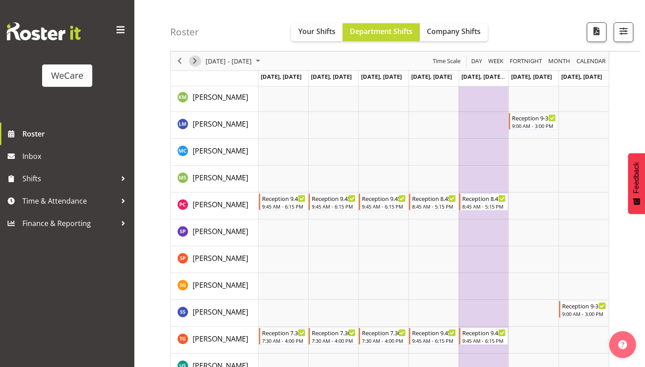
click at [195, 56] on span "Next" at bounding box center [195, 61] width 11 height 11
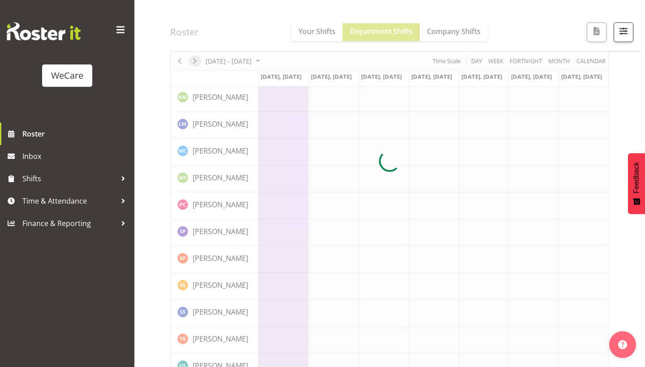
scroll to position [76, 0]
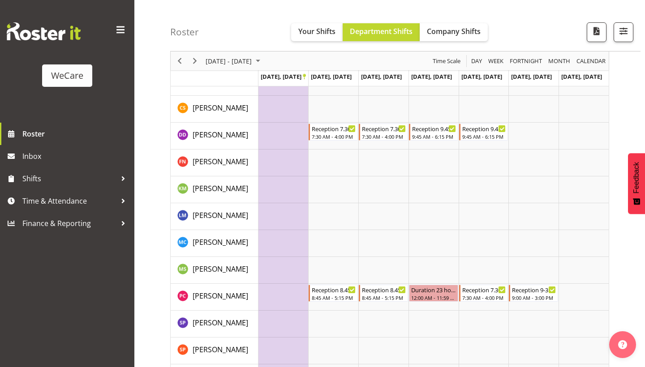
scroll to position [103, 0]
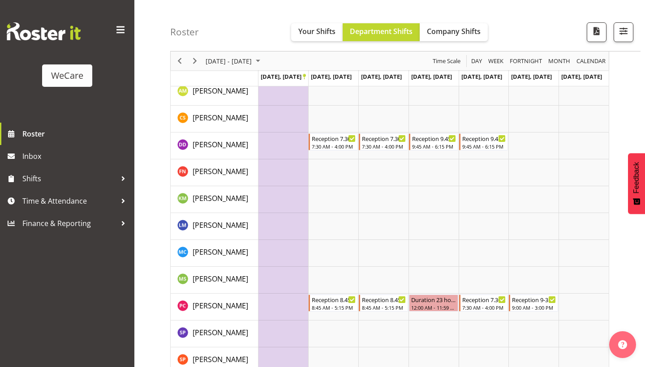
click at [475, 20] on div "Roster Your Shifts Department Shifts Company Shifts 1 Locations Clear Business …" at bounding box center [405, 26] width 471 height 52
click at [458, 33] on span "Company Shifts" at bounding box center [454, 31] width 54 height 10
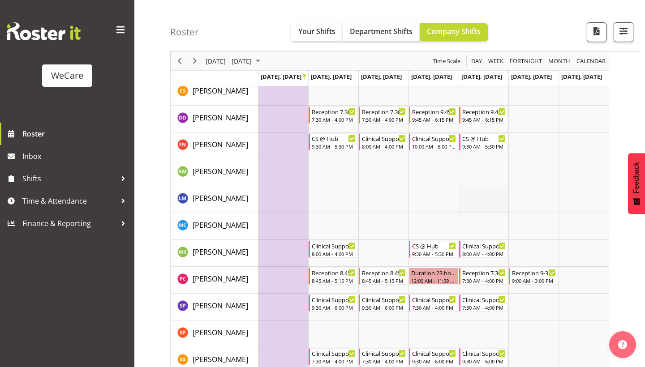
scroll to position [130, 0]
